Goal: Task Accomplishment & Management: Use online tool/utility

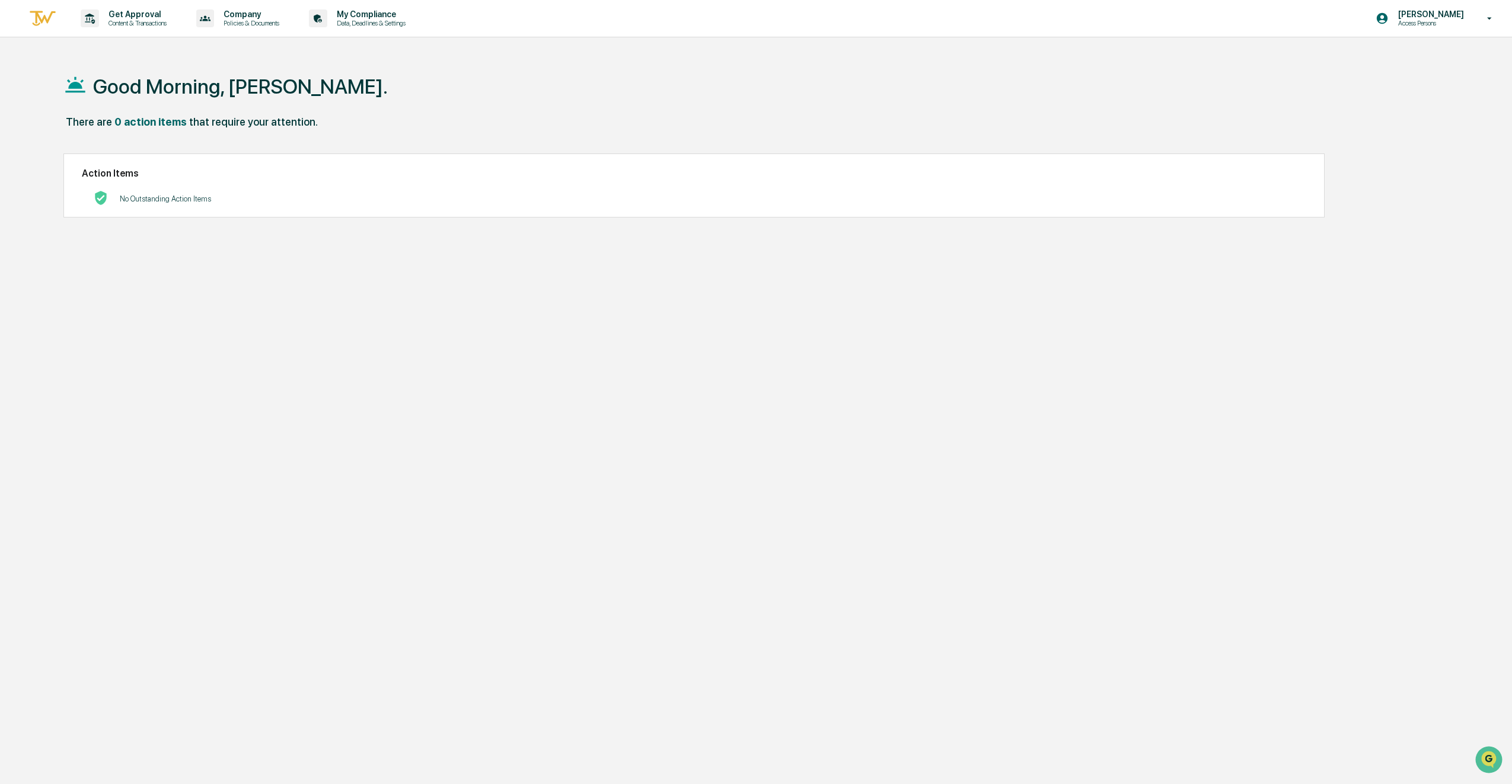
click at [599, 136] on div "There are 0 action items that require your attention." at bounding box center [744, 128] width 1361 height 25
click at [272, 21] on p "Policies & Documents" at bounding box center [250, 23] width 71 height 9
click at [1478, 18] on div at bounding box center [758, 392] width 1518 height 784
click at [1480, 11] on div "Kolton Dupey Access Persons" at bounding box center [1438, 18] width 149 height 37
click at [1055, 103] on div at bounding box center [758, 392] width 1518 height 784
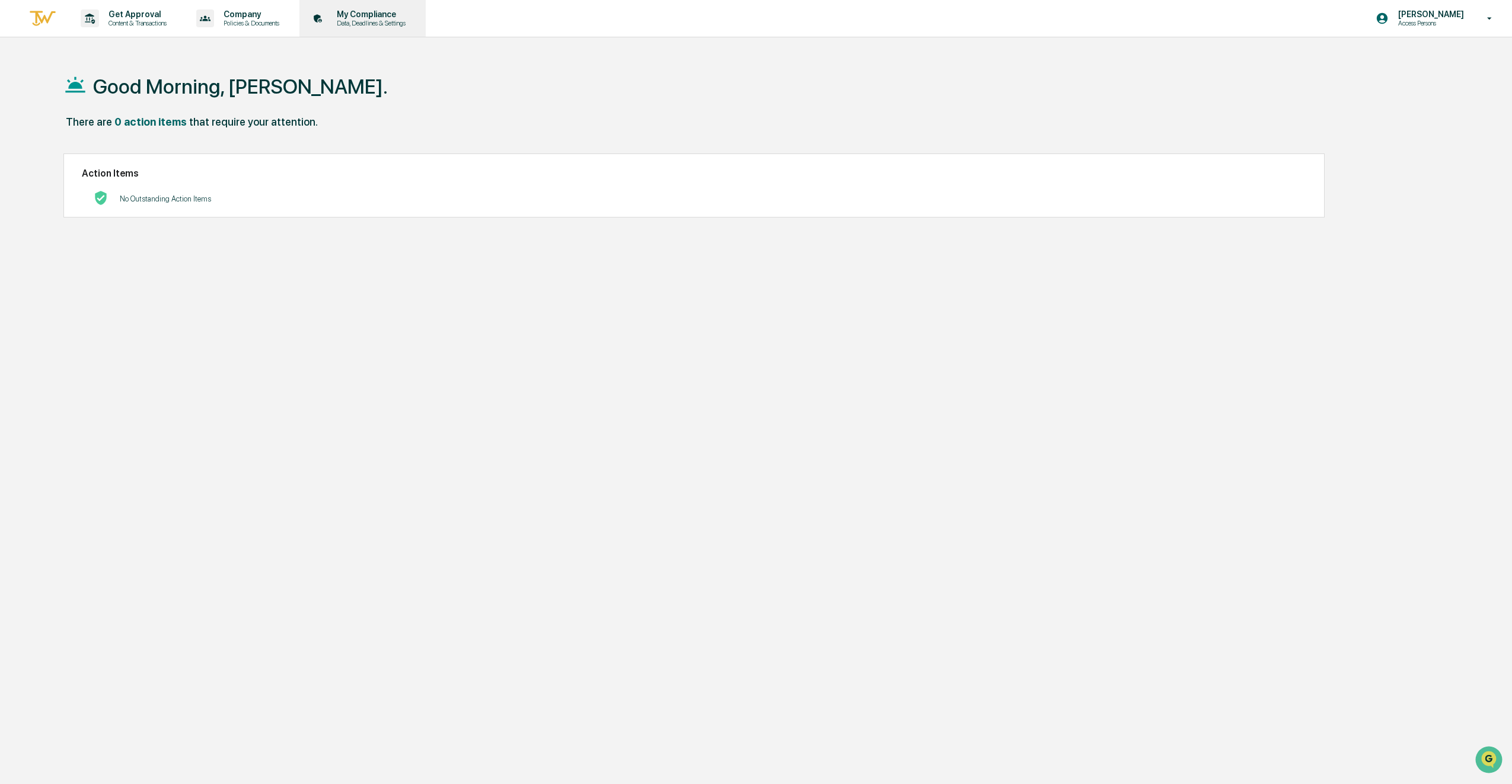
click at [390, 29] on div "My Compliance Data, Deadlines & Settings" at bounding box center [361, 18] width 114 height 37
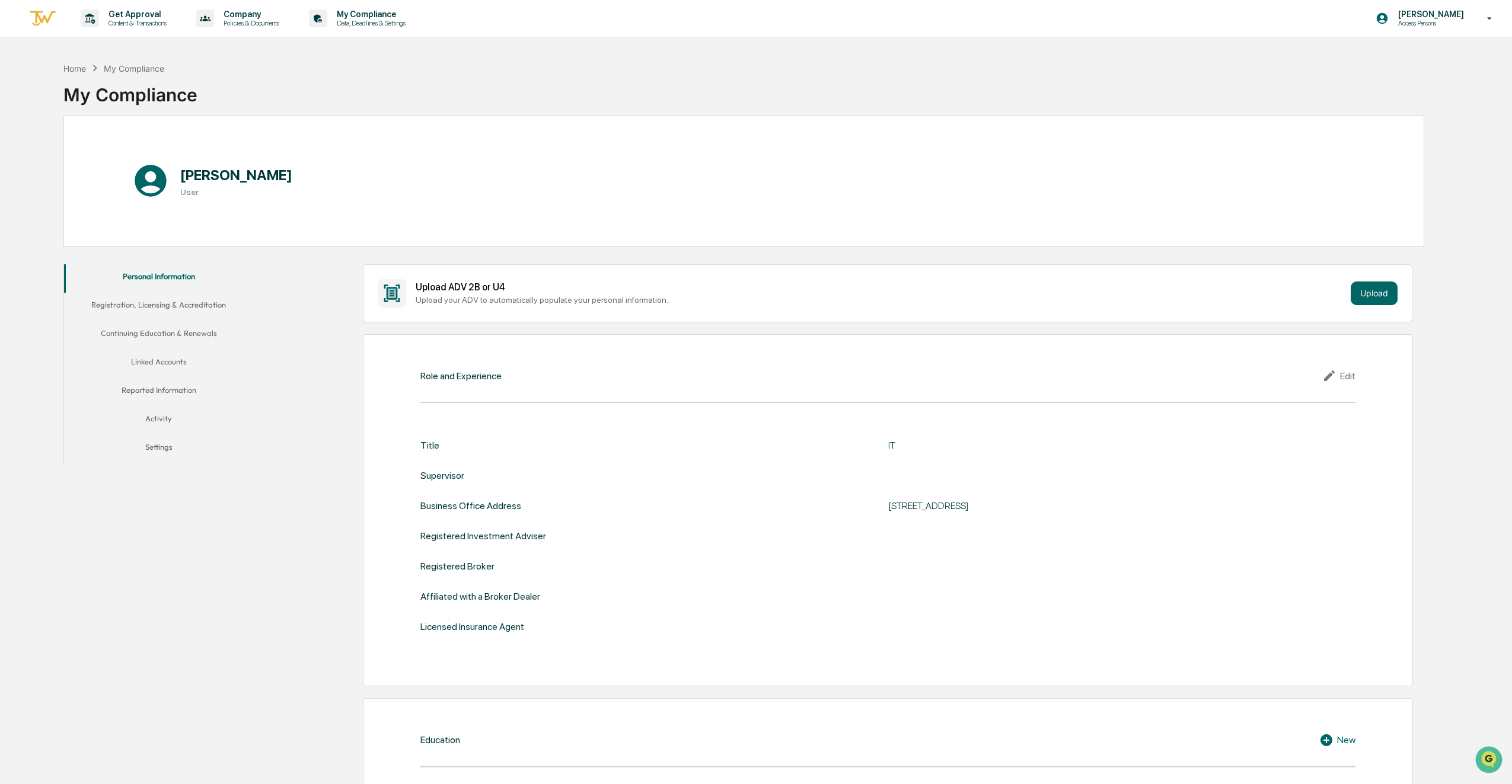
click at [679, 51] on div "Get Approval Content & Transactions Company Policies & Documents My Compliance …" at bounding box center [756, 739] width 1512 height 1479
click at [603, 52] on div "Get Approval Content & Transactions Company Policies & Documents My Compliance …" at bounding box center [756, 739] width 1512 height 1479
click at [159, 301] on button "Registration, Licensing & Accreditation" at bounding box center [158, 307] width 190 height 29
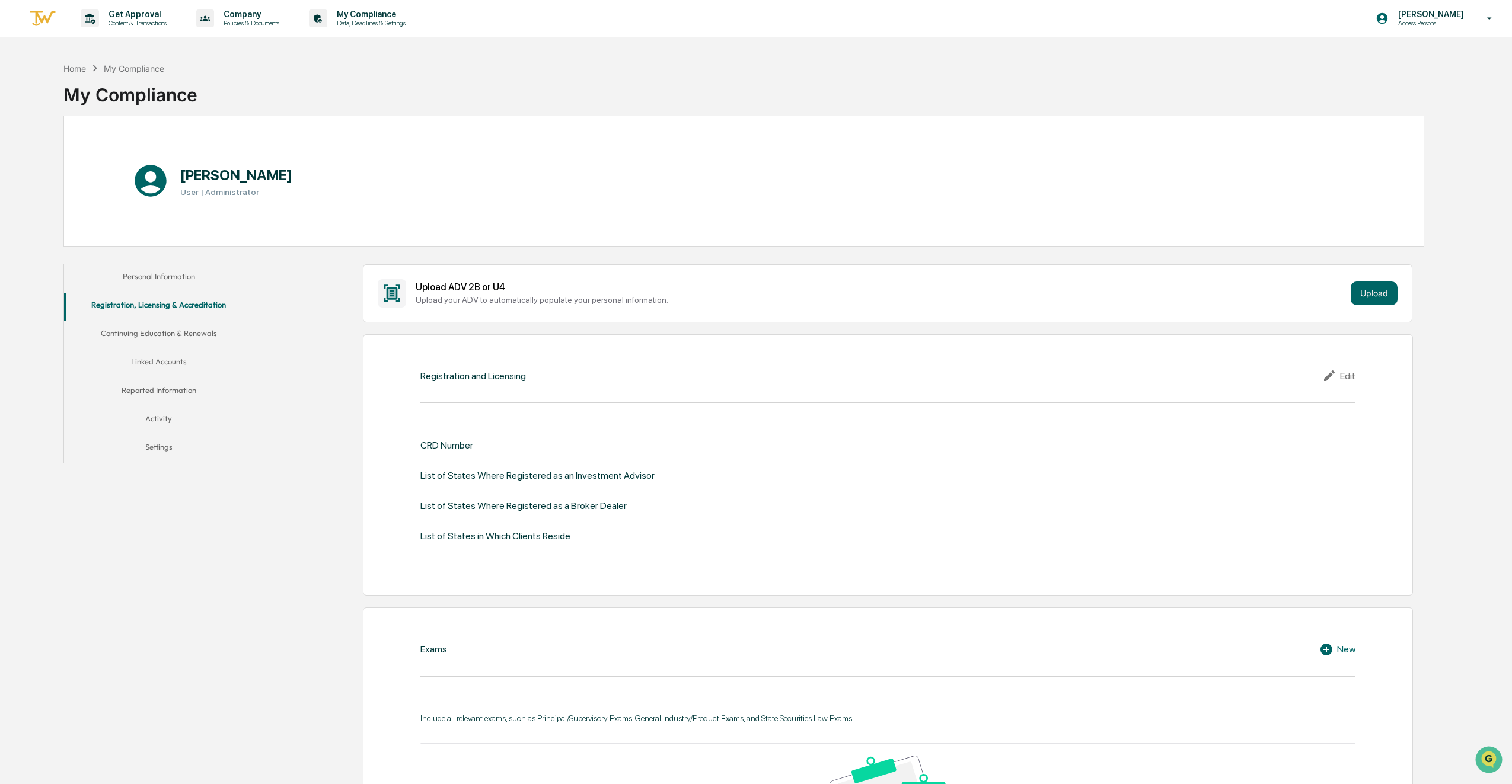
click at [174, 398] on button "Reported Information" at bounding box center [158, 392] width 190 height 29
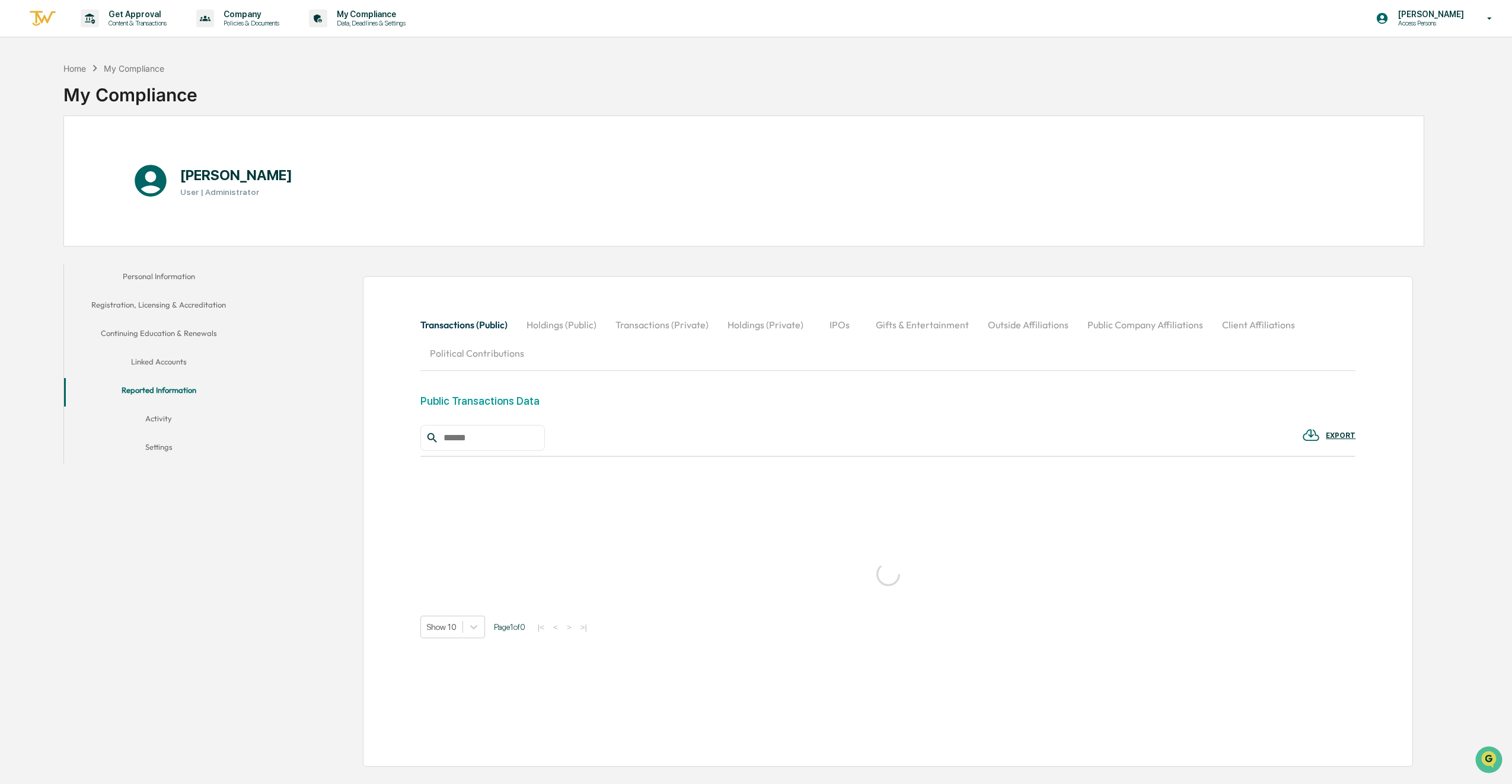
click at [176, 367] on button "Linked Accounts" at bounding box center [158, 364] width 190 height 29
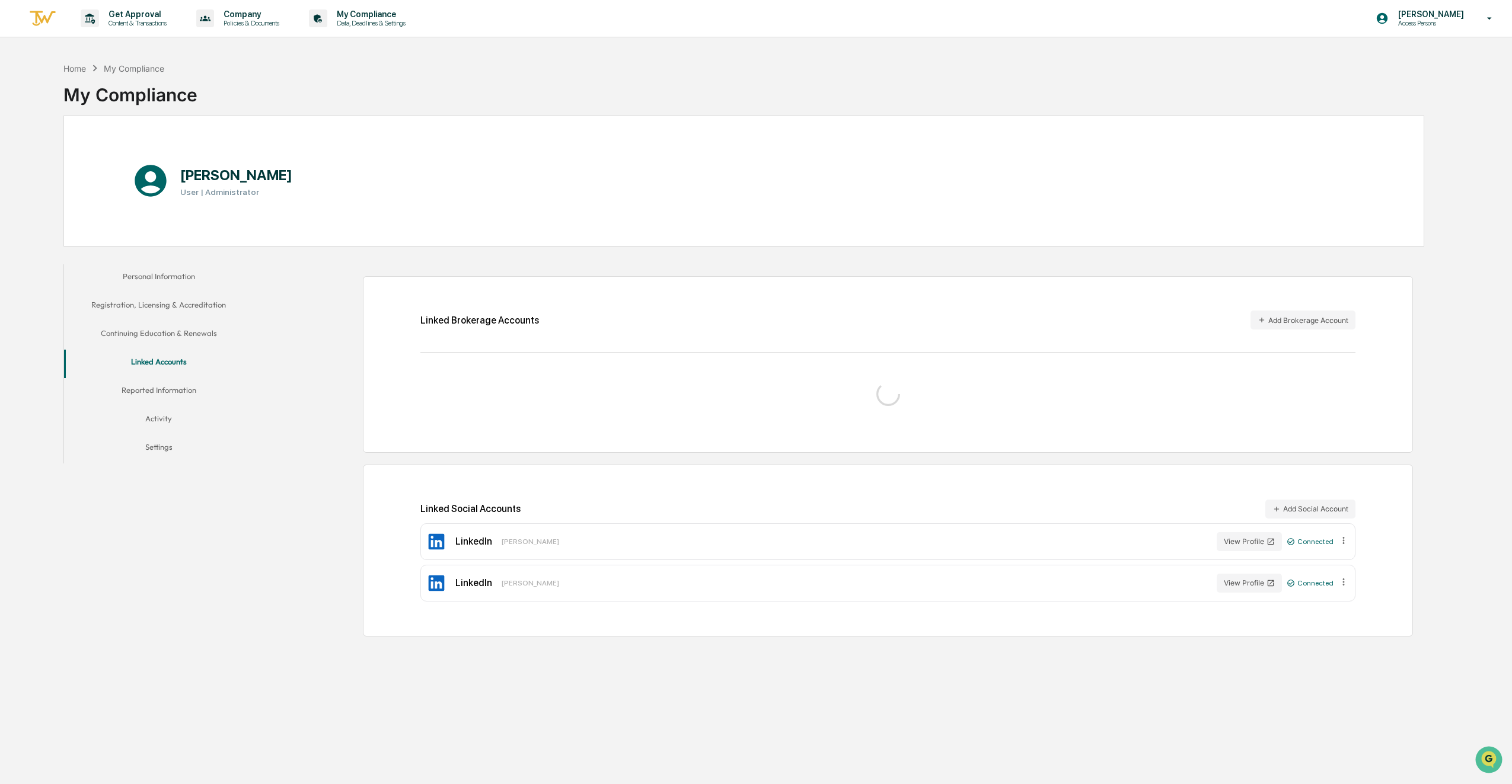
click at [171, 414] on button "Activity" at bounding box center [158, 421] width 190 height 29
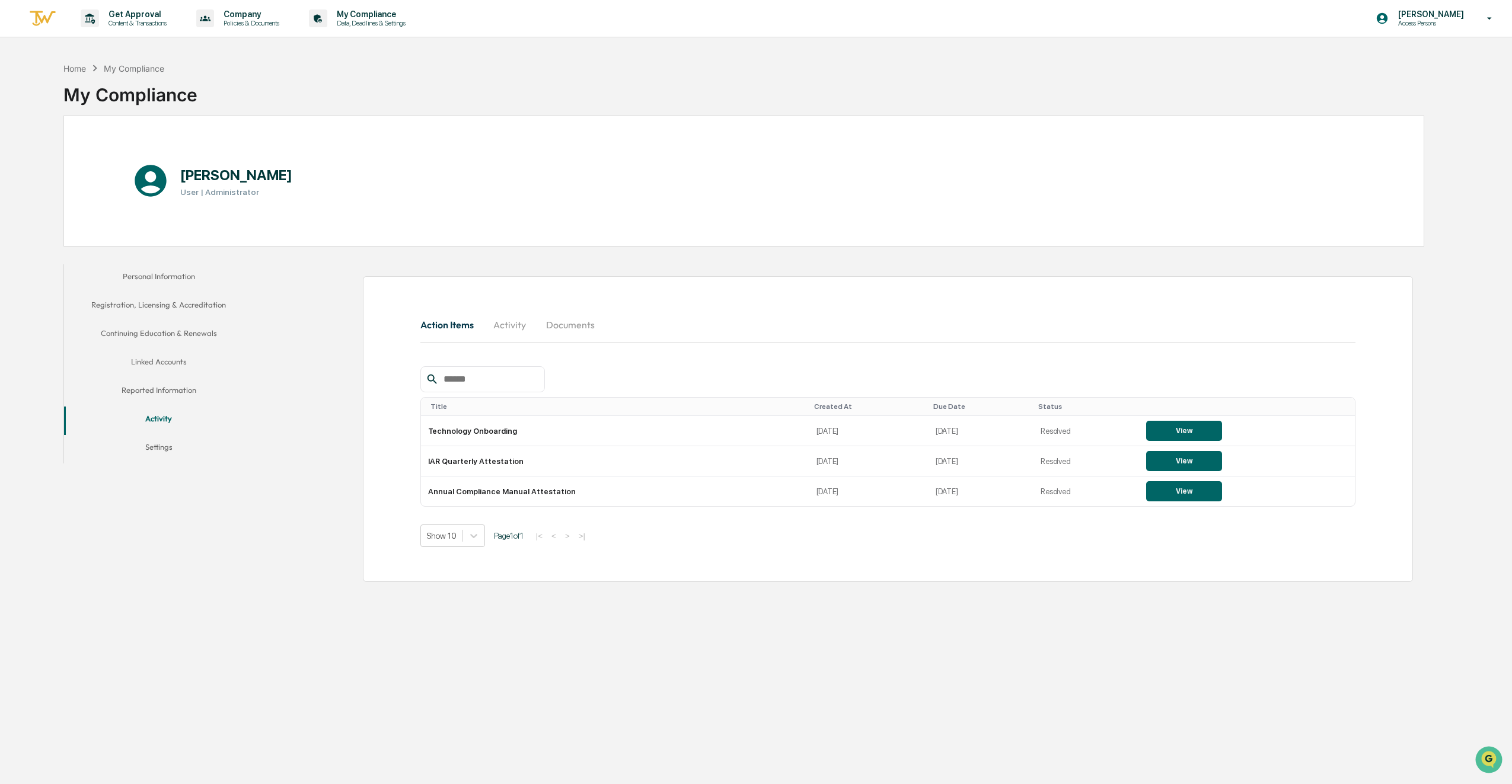
click at [151, 384] on button "Reported Information" at bounding box center [158, 392] width 190 height 29
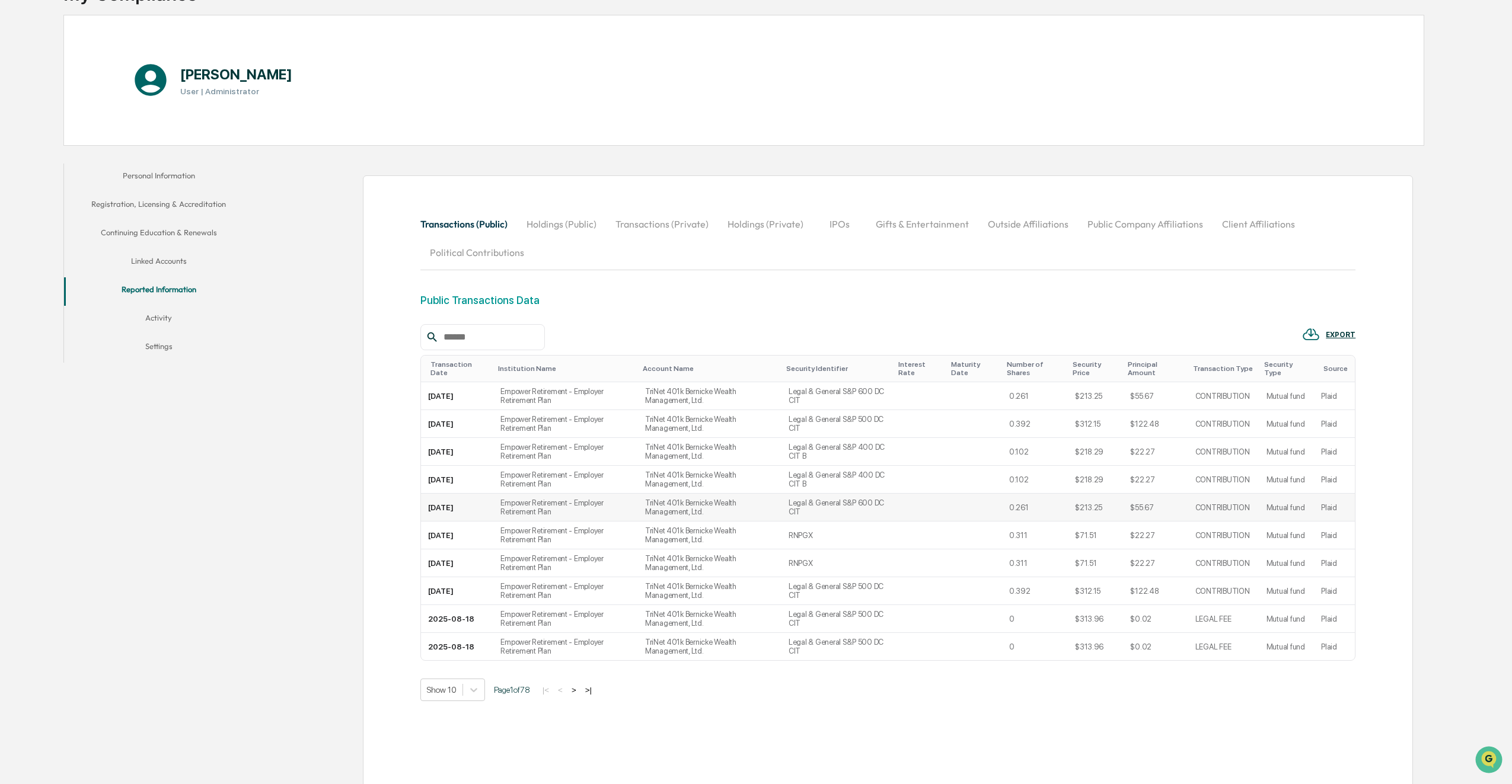
scroll to position [118, 0]
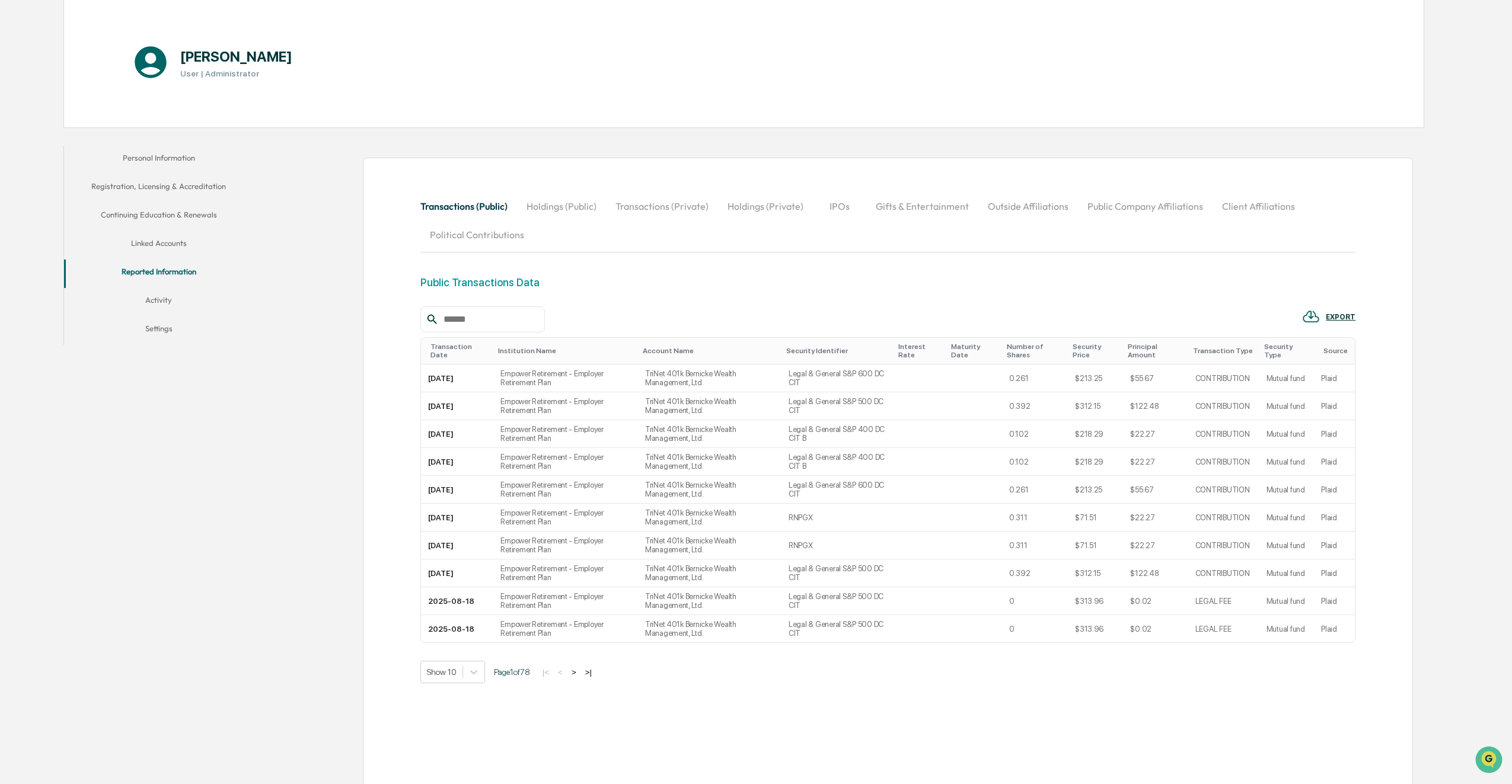
click at [575, 211] on button "Holdings (Public)" at bounding box center [561, 207] width 89 height 29
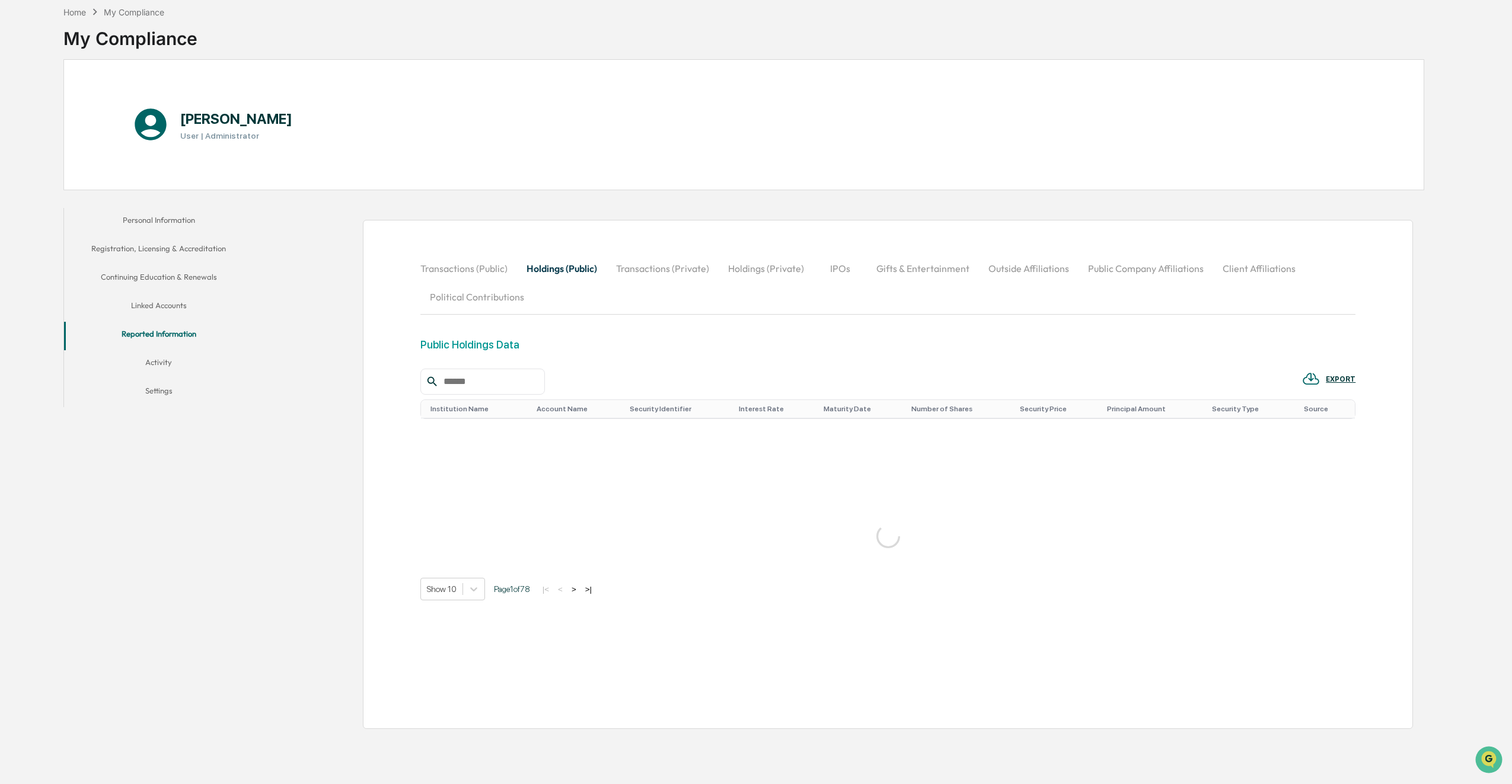
scroll to position [56, 0]
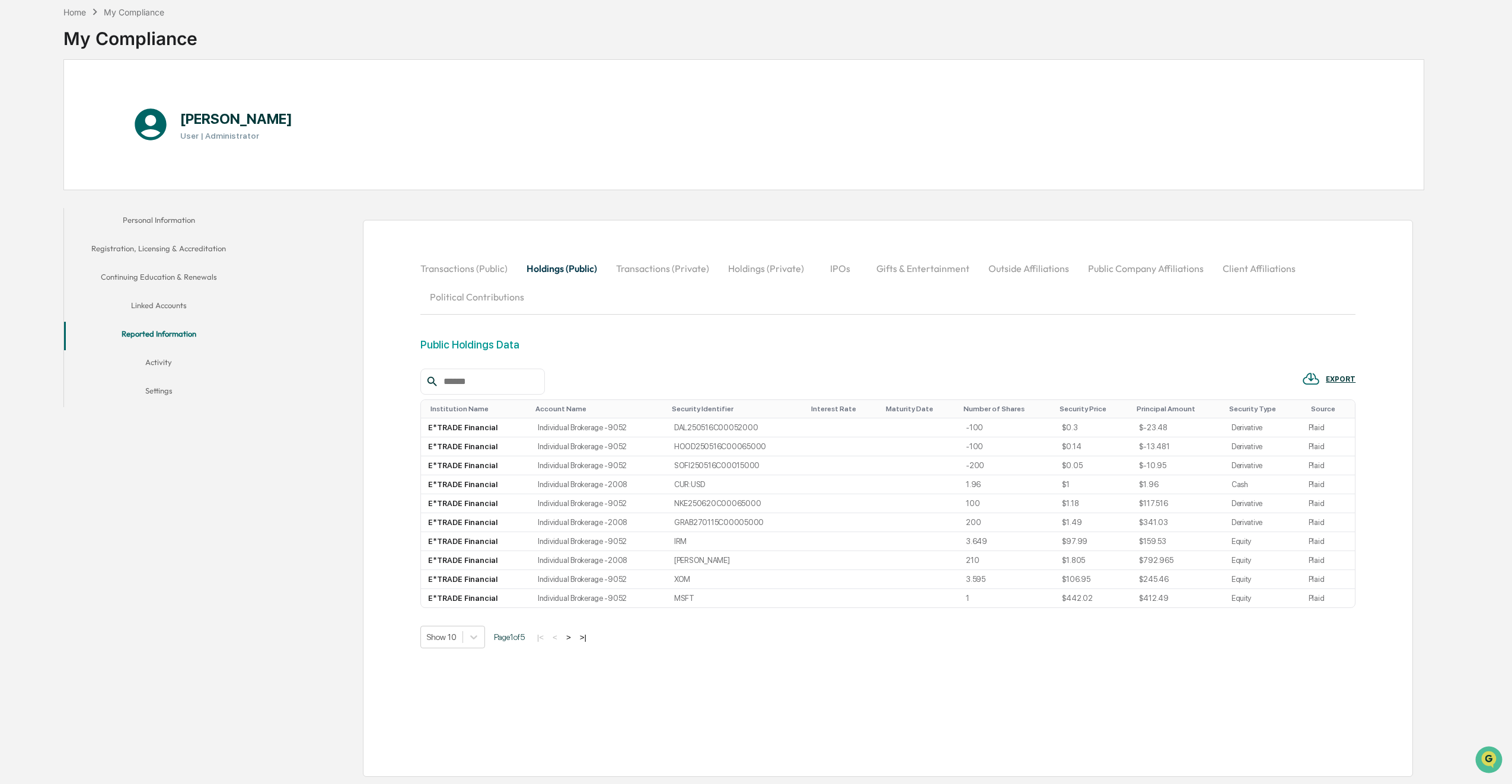
click at [676, 274] on button "Transactions (Private)" at bounding box center [663, 269] width 112 height 29
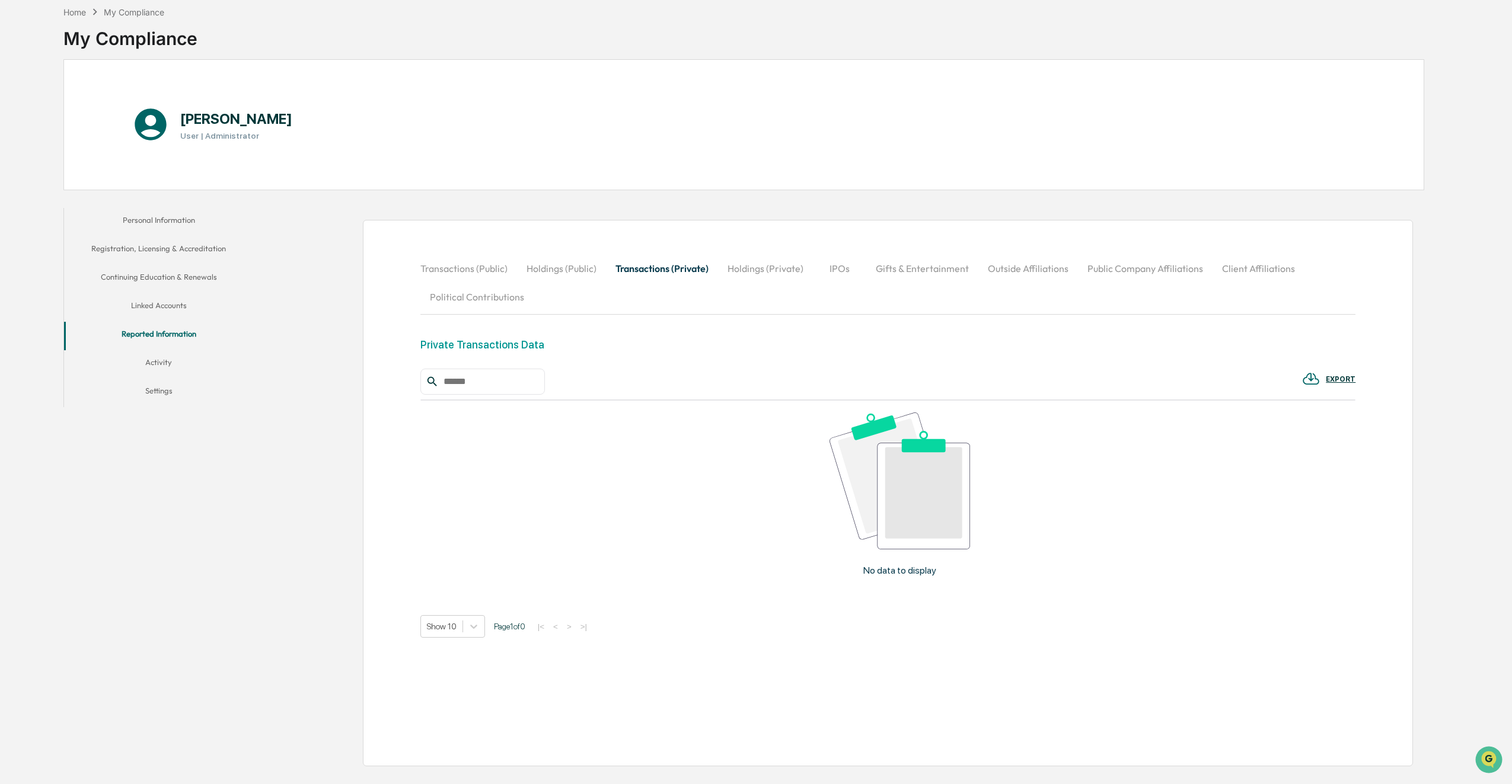
click at [792, 267] on button "Holdings (Private)" at bounding box center [766, 269] width 95 height 29
click at [854, 267] on button "IPOs" at bounding box center [840, 269] width 53 height 29
click at [900, 267] on button "Gifts & Entertainment" at bounding box center [922, 269] width 112 height 29
click at [296, 111] on div "[PERSON_NAME] User | Administrator" at bounding box center [744, 125] width 1361 height 131
click at [159, 361] on button "Activity" at bounding box center [158, 365] width 190 height 29
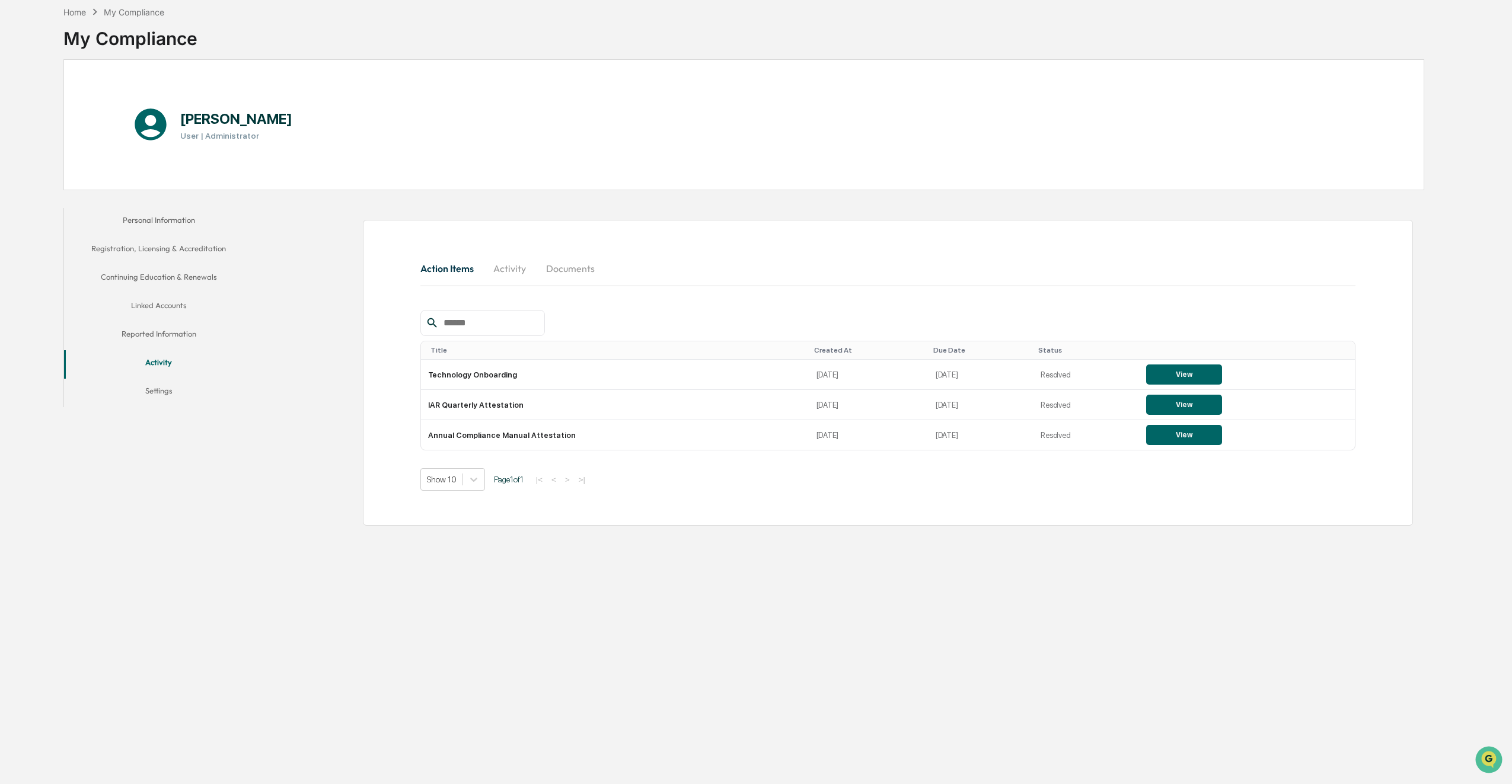
click at [151, 387] on button "Settings" at bounding box center [158, 393] width 190 height 29
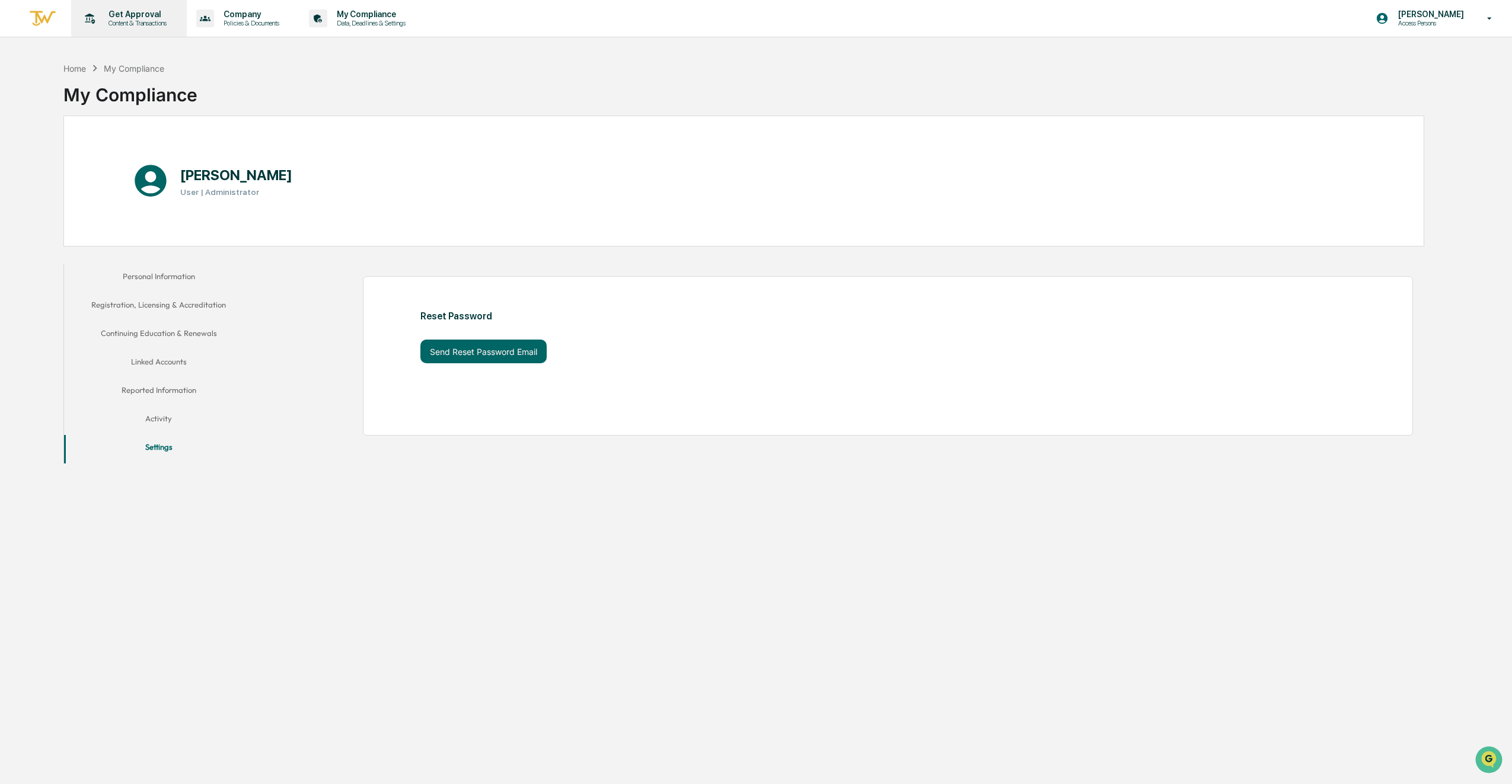
click at [129, 18] on p "Get Approval" at bounding box center [135, 14] width 73 height 10
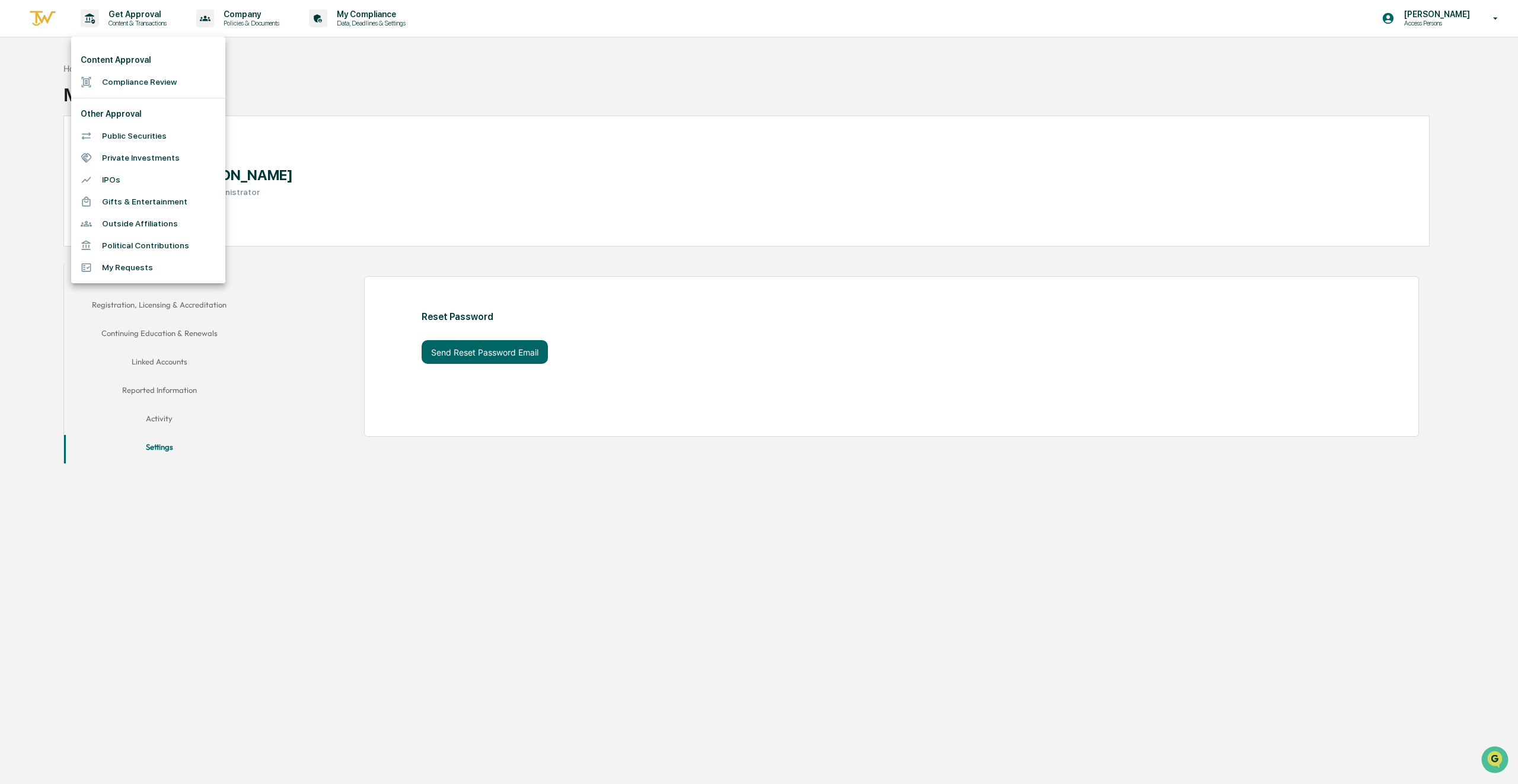
click at [132, 84] on li "Compliance Review" at bounding box center [149, 82] width 154 height 22
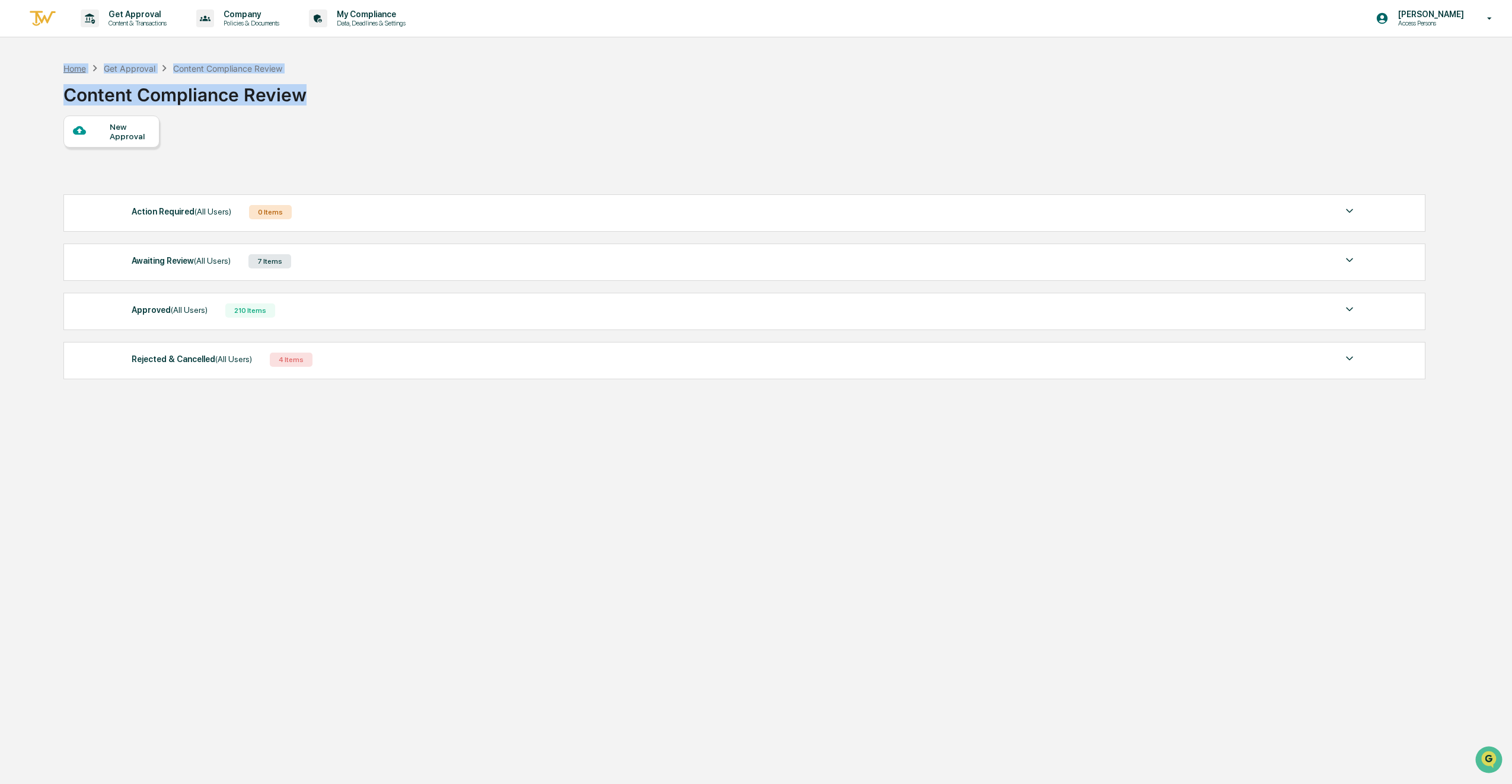
drag, startPoint x: 350, startPoint y: 98, endPoint x: 65, endPoint y: 67, distance: 286.7
click at [65, 67] on div "Home Get Approval Content Compliance Review Content Compliance Review" at bounding box center [744, 86] width 1361 height 59
click at [51, 54] on div "Get Approval Content & Transactions Company Policies & Documents My Compliance …" at bounding box center [756, 420] width 1512 height 841
drag, startPoint x: 51, startPoint y: 56, endPoint x: 346, endPoint y: 107, distance: 299.4
click at [346, 107] on div "Get Approval Content & Transactions Company Policies & Documents My Compliance …" at bounding box center [756, 420] width 1512 height 841
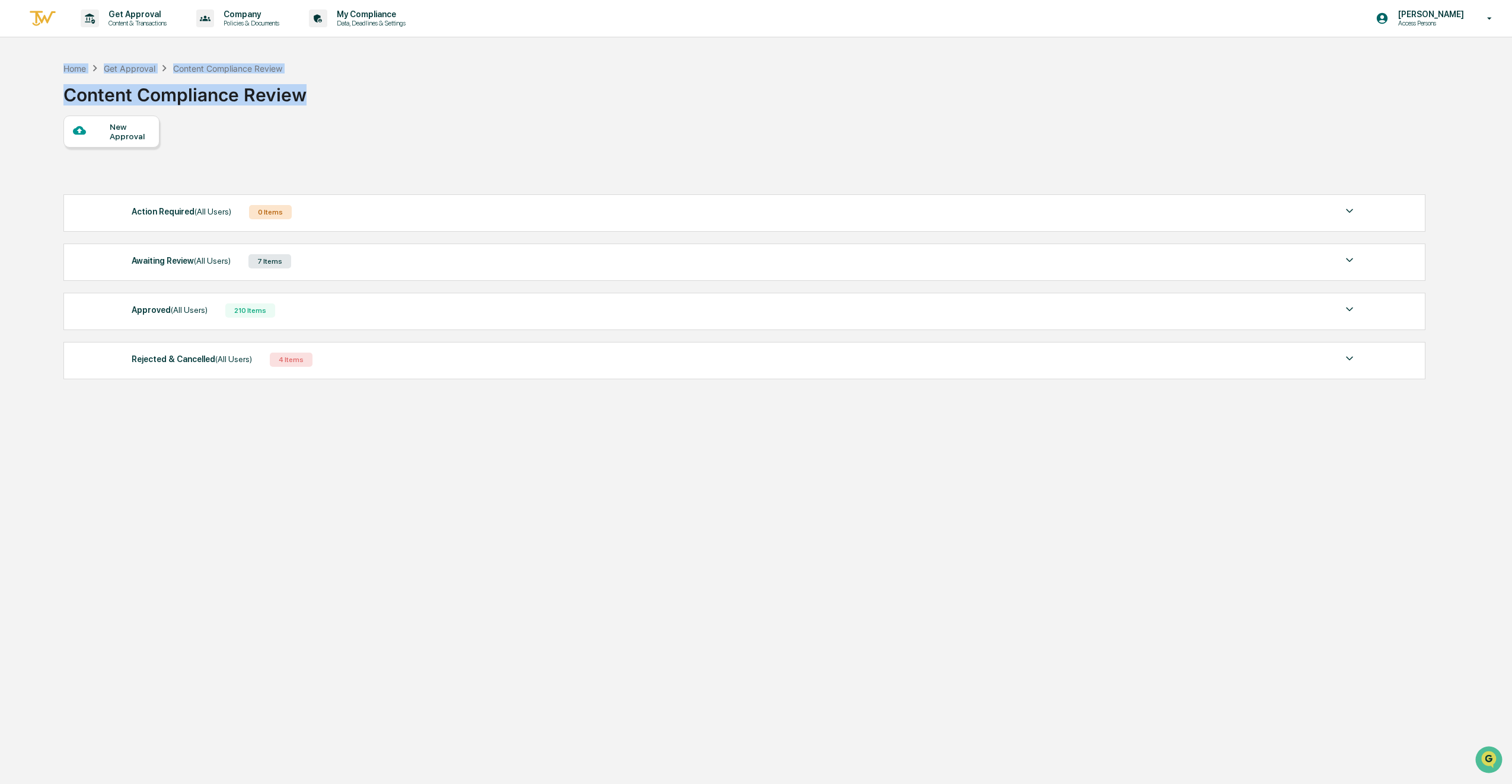
drag, startPoint x: 346, startPoint y: 107, endPoint x: 330, endPoint y: 108, distance: 16.0
click at [346, 108] on div "Home Get Approval Content Compliance Review Content Compliance Review" at bounding box center [744, 86] width 1361 height 59
click at [324, 104] on div "Home Get Approval Content Compliance Review Content Compliance Review" at bounding box center [744, 86] width 1361 height 59
click at [318, 100] on div "Home Get Approval Content Compliance Review Content Compliance Review" at bounding box center [744, 86] width 1361 height 59
click at [728, 84] on div "Home Get Approval Content Compliance Review Content Compliance Review" at bounding box center [744, 86] width 1361 height 59
